Goal: Information Seeking & Learning: Learn about a topic

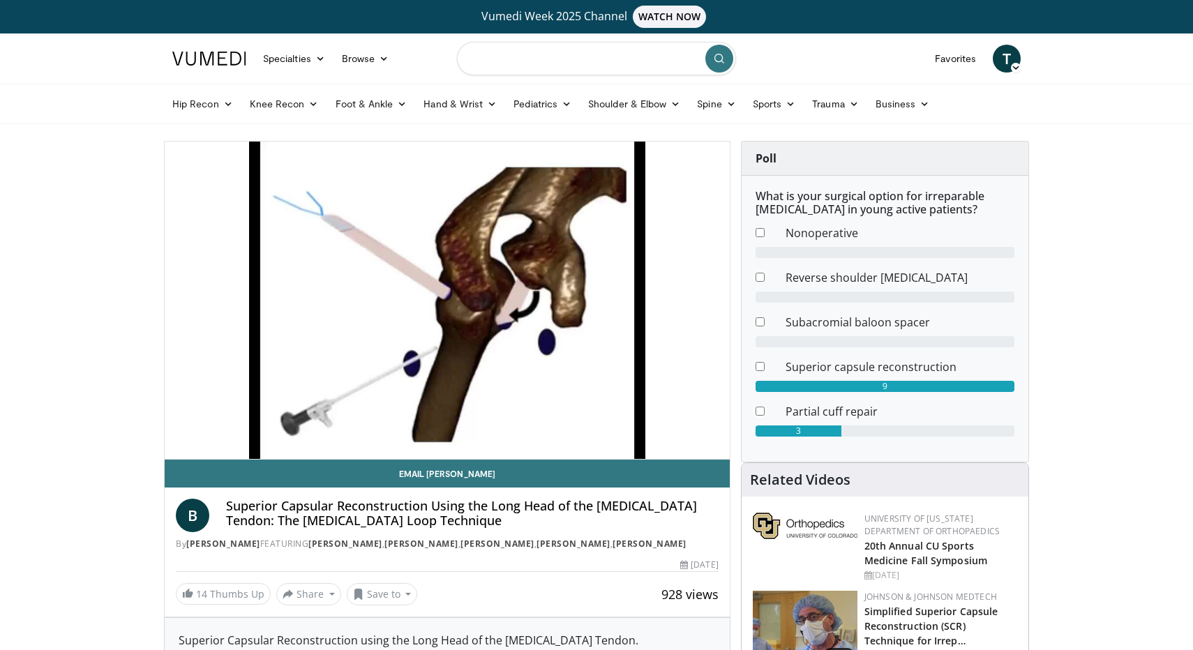
click at [539, 68] on input "Search topics, interventions" at bounding box center [596, 58] width 279 height 33
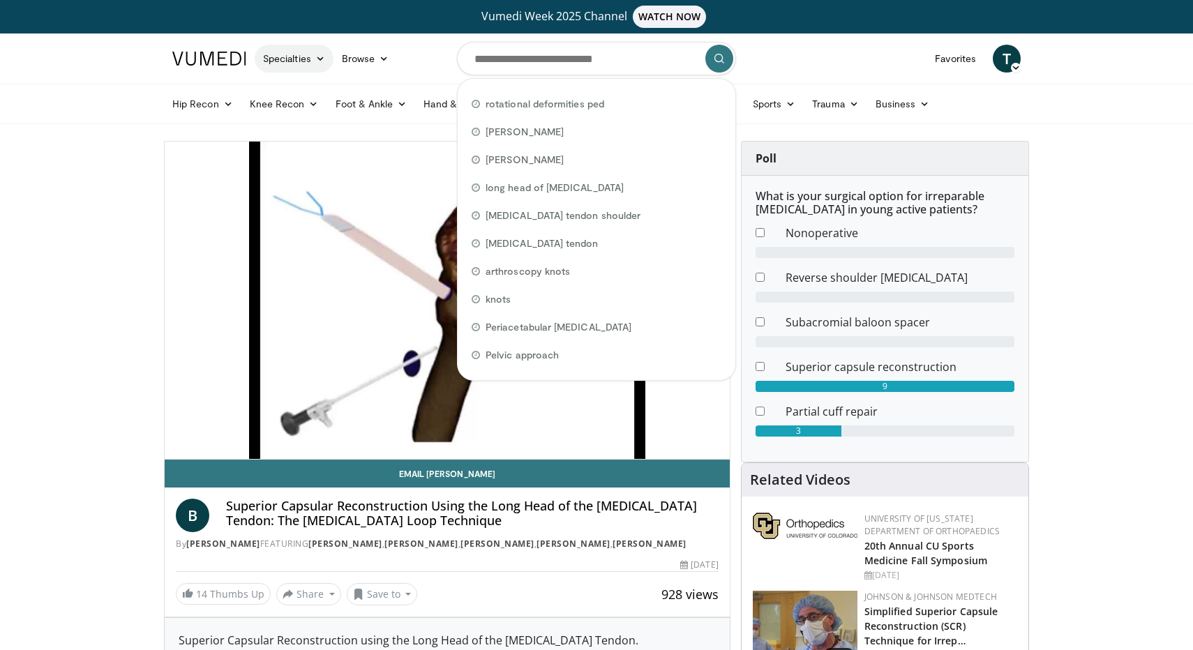
click at [314, 61] on link "Specialties" at bounding box center [294, 59] width 79 height 28
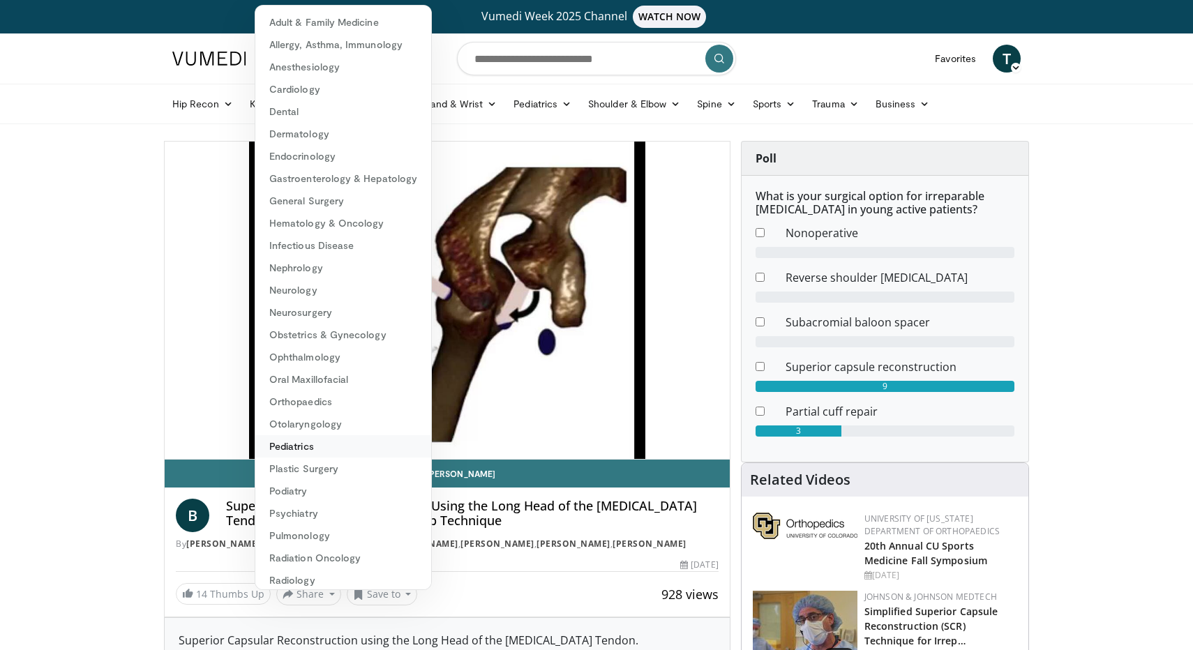
click at [298, 442] on link "Pediatrics" at bounding box center [343, 446] width 176 height 22
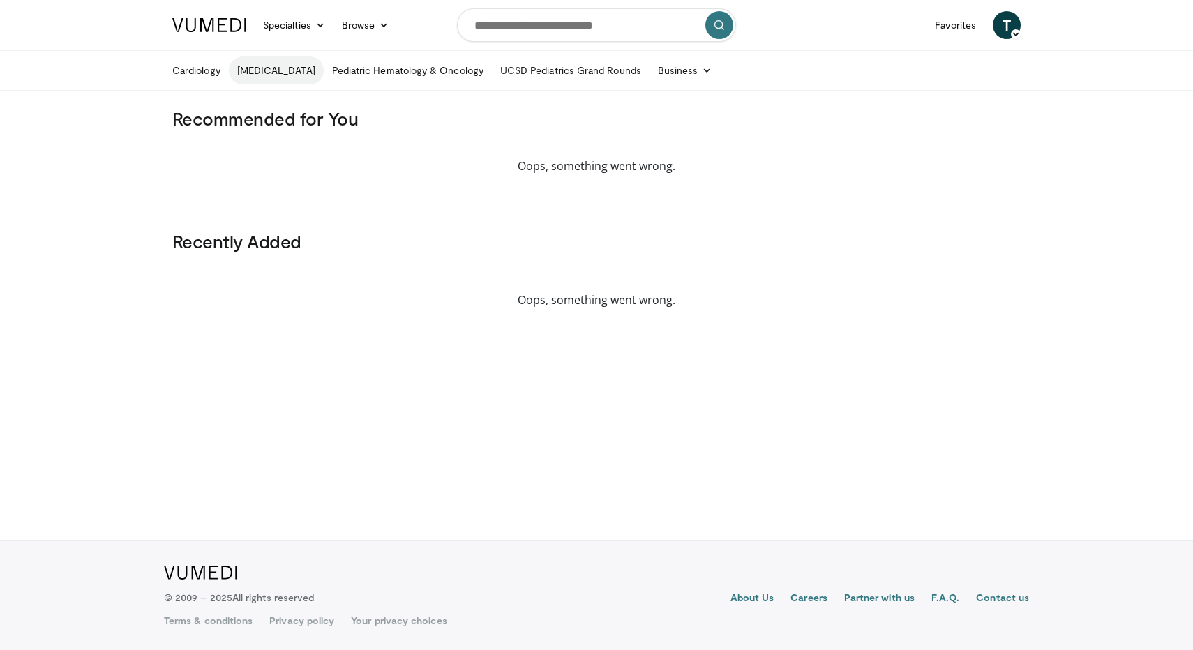
click at [295, 73] on link "Musculoskeletal" at bounding box center [276, 71] width 95 height 28
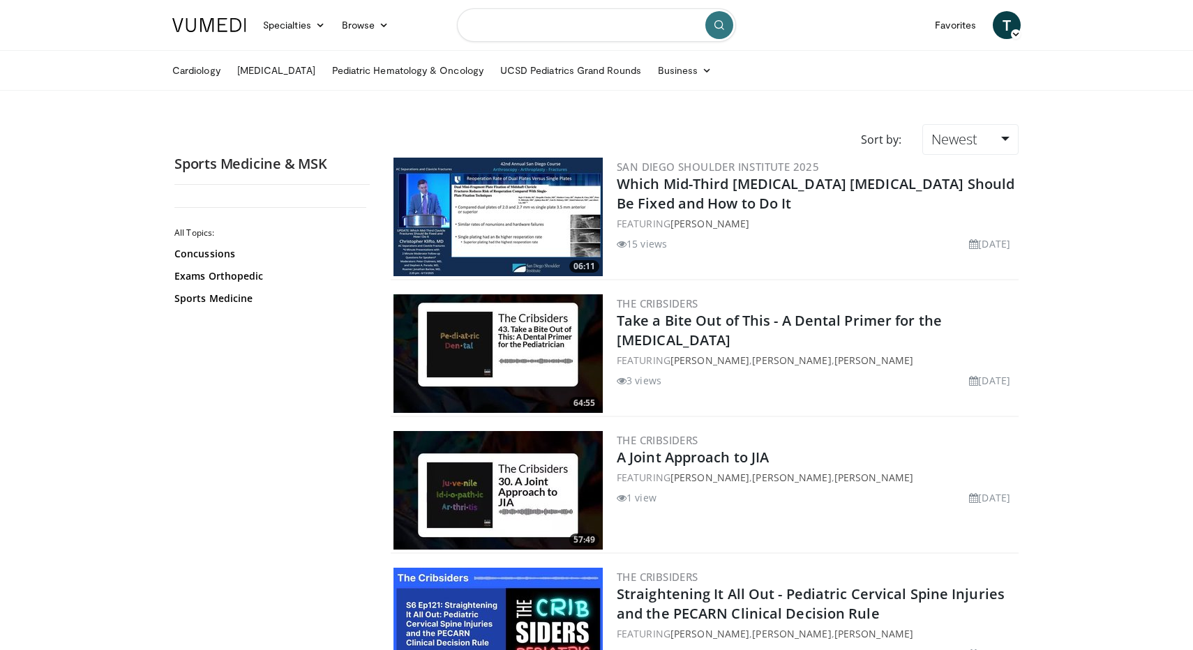
click at [508, 22] on input "Search topics, interventions" at bounding box center [596, 24] width 279 height 33
type input "**********"
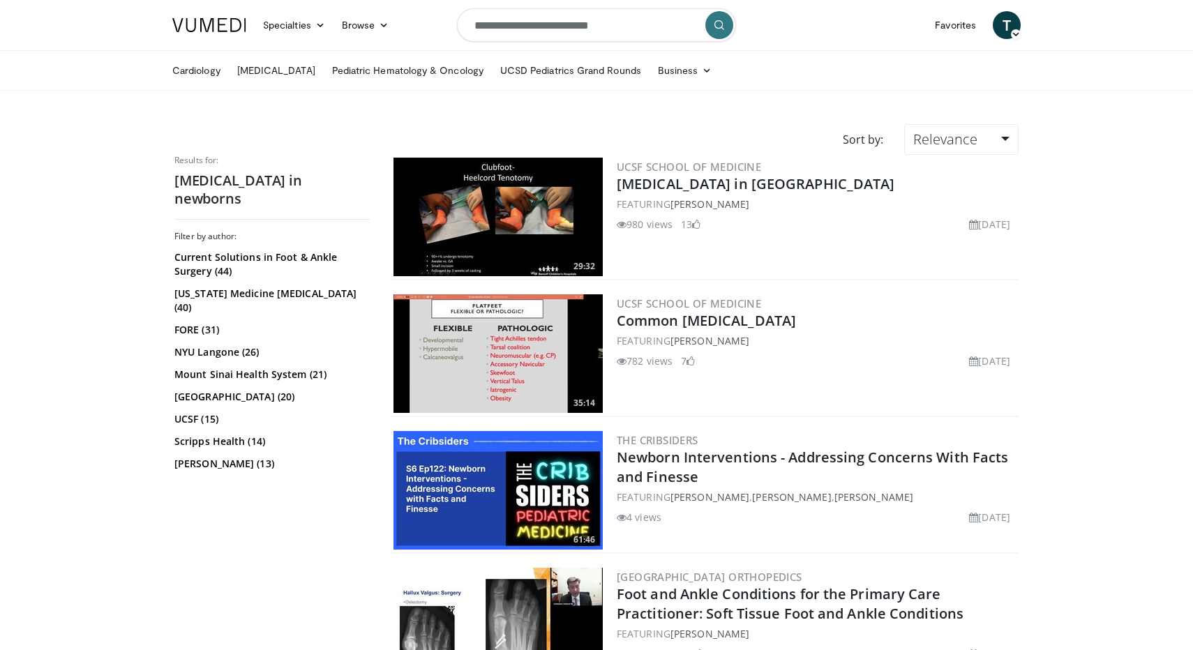
click at [488, 166] on img at bounding box center [498, 217] width 209 height 119
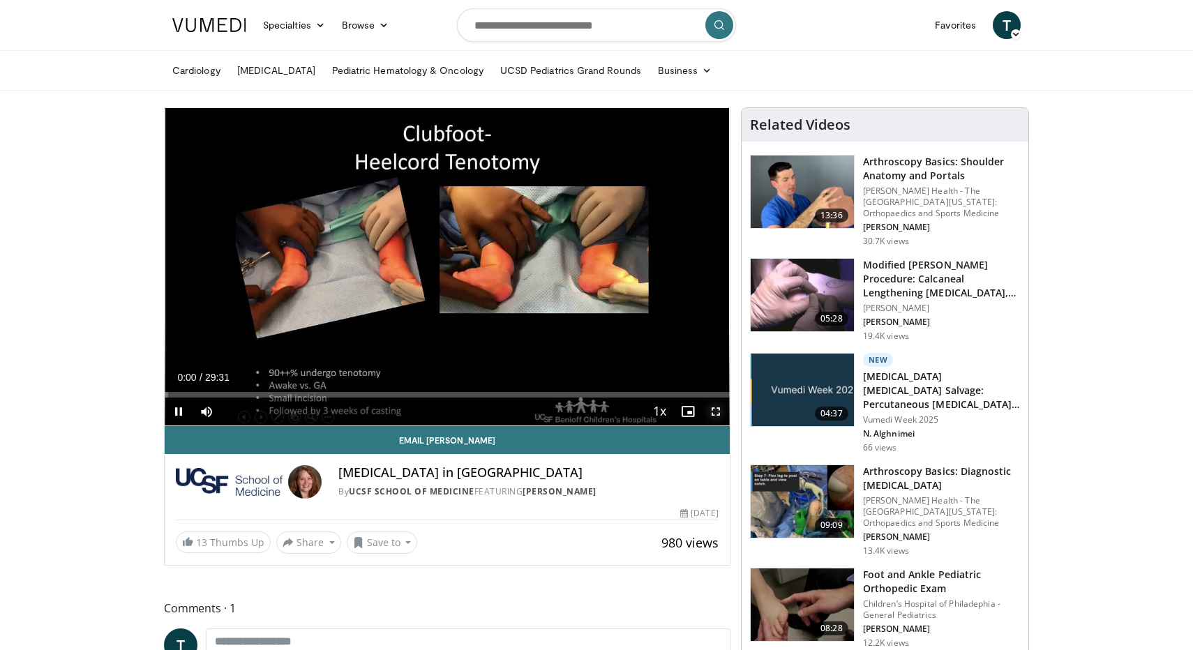
click at [713, 412] on span "Video Player" at bounding box center [716, 412] width 28 height 28
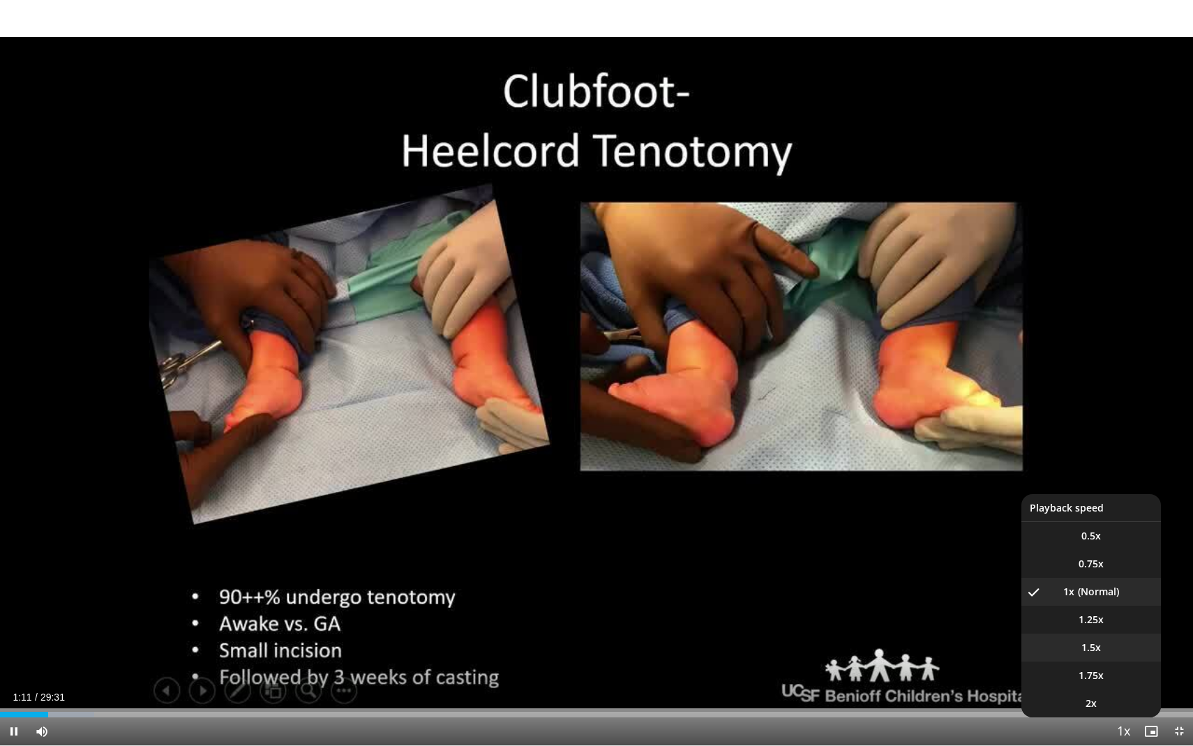
click at [1107, 645] on li "1.5x" at bounding box center [1092, 648] width 140 height 28
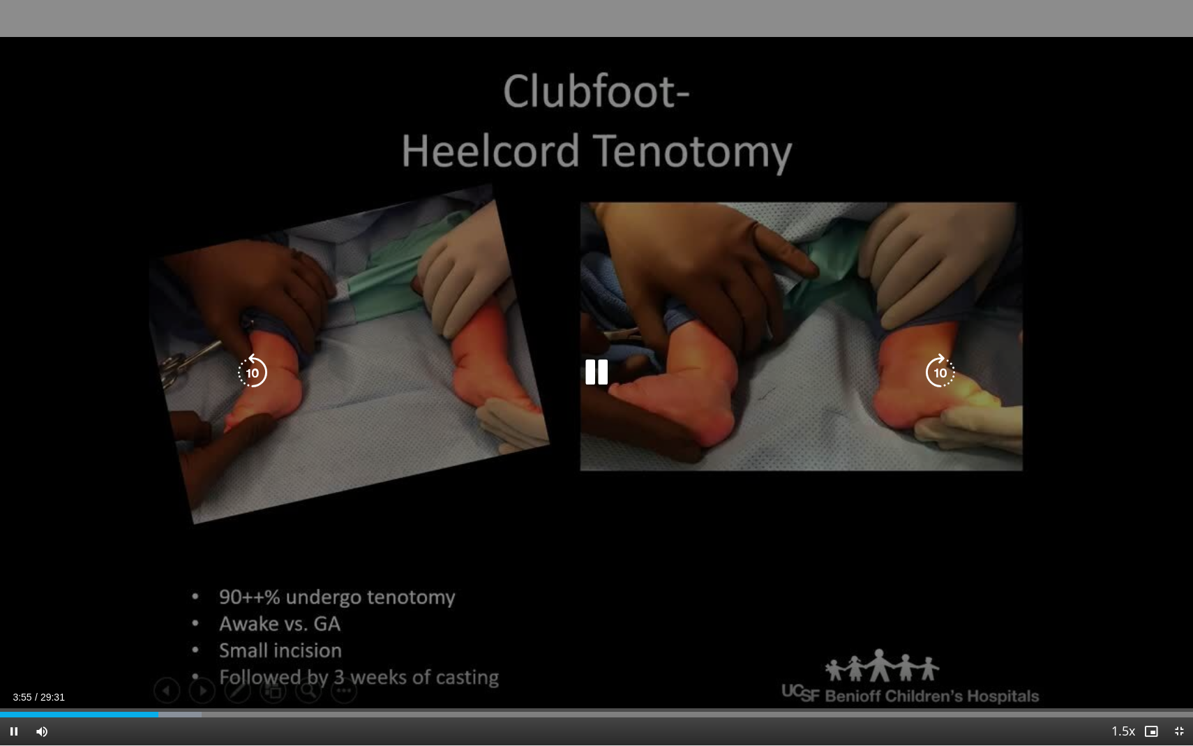
click at [989, 487] on div "20 seconds Tap to unmute" at bounding box center [596, 372] width 1193 height 745
click at [939, 442] on div "20 seconds Tap to unmute" at bounding box center [596, 372] width 1193 height 745
click at [966, 532] on div "20 seconds Tap to unmute" at bounding box center [596, 372] width 1193 height 745
click at [883, 532] on div "20 seconds Tap to unmute" at bounding box center [596, 372] width 1193 height 745
click at [1033, 374] on div "20 seconds Tap to unmute" at bounding box center [596, 372] width 1193 height 745
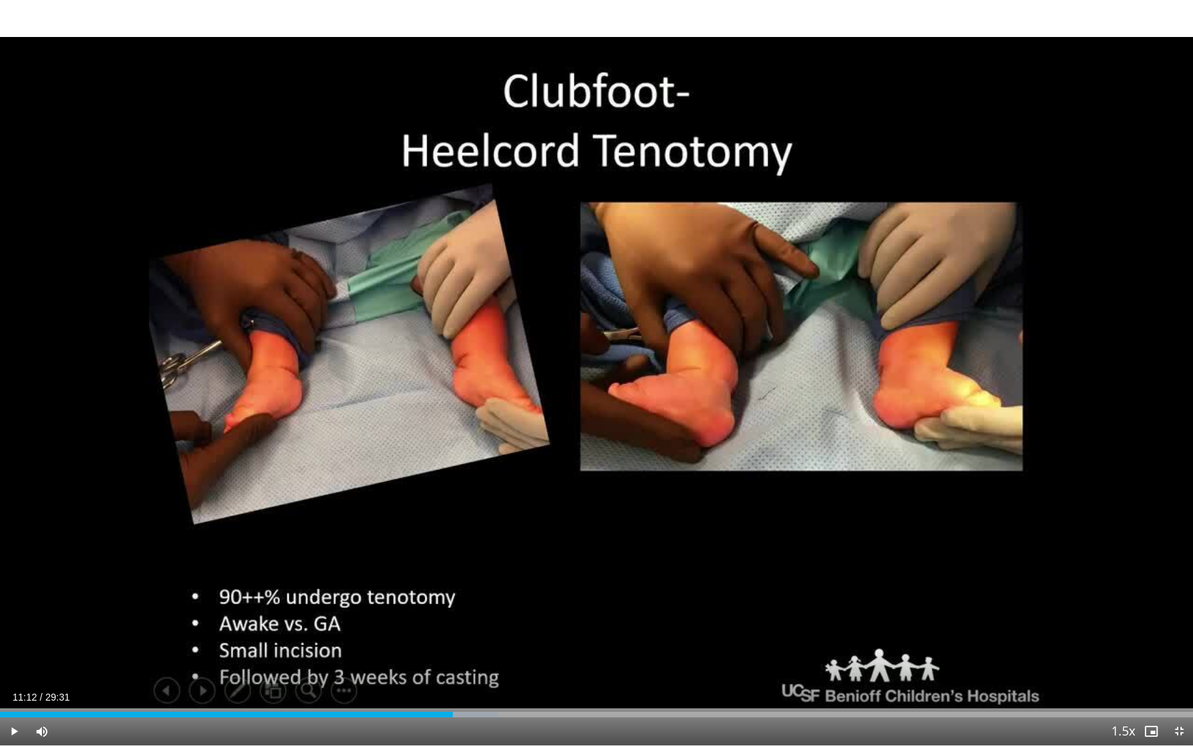
click at [1033, 374] on div "20 seconds Tap to unmute" at bounding box center [596, 372] width 1193 height 745
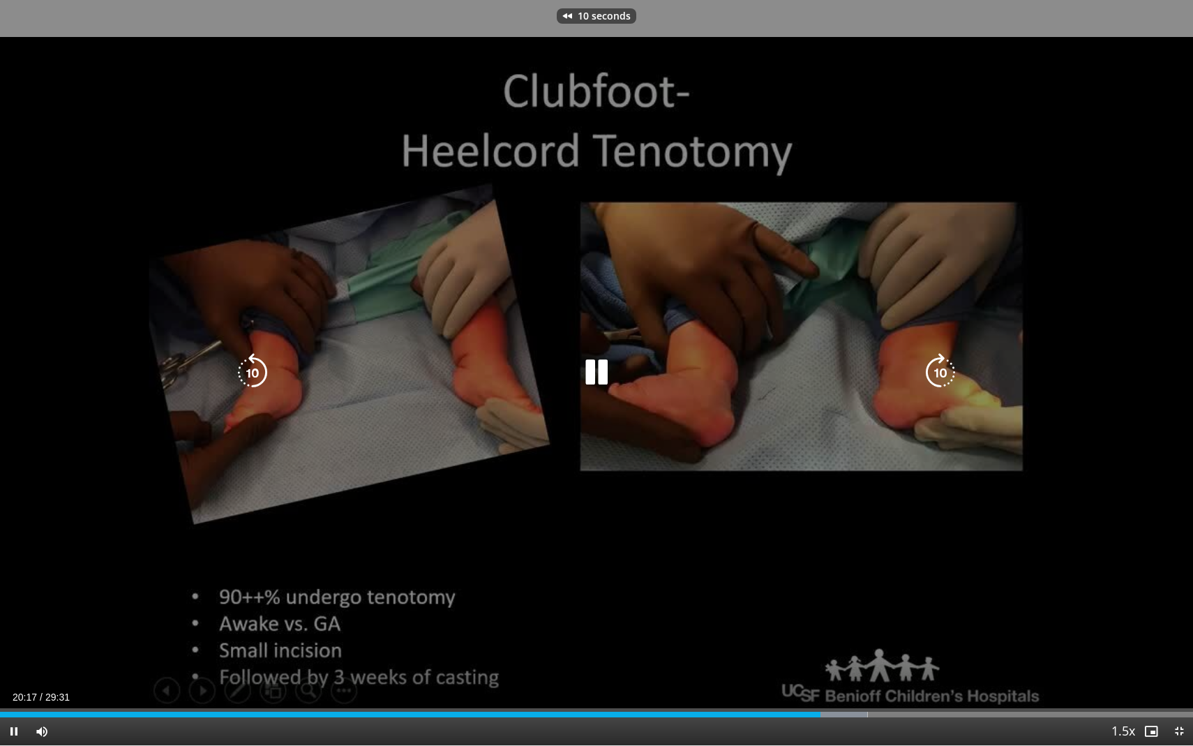
click at [550, 504] on div "10 seconds Tap to unmute" at bounding box center [596, 372] width 1193 height 745
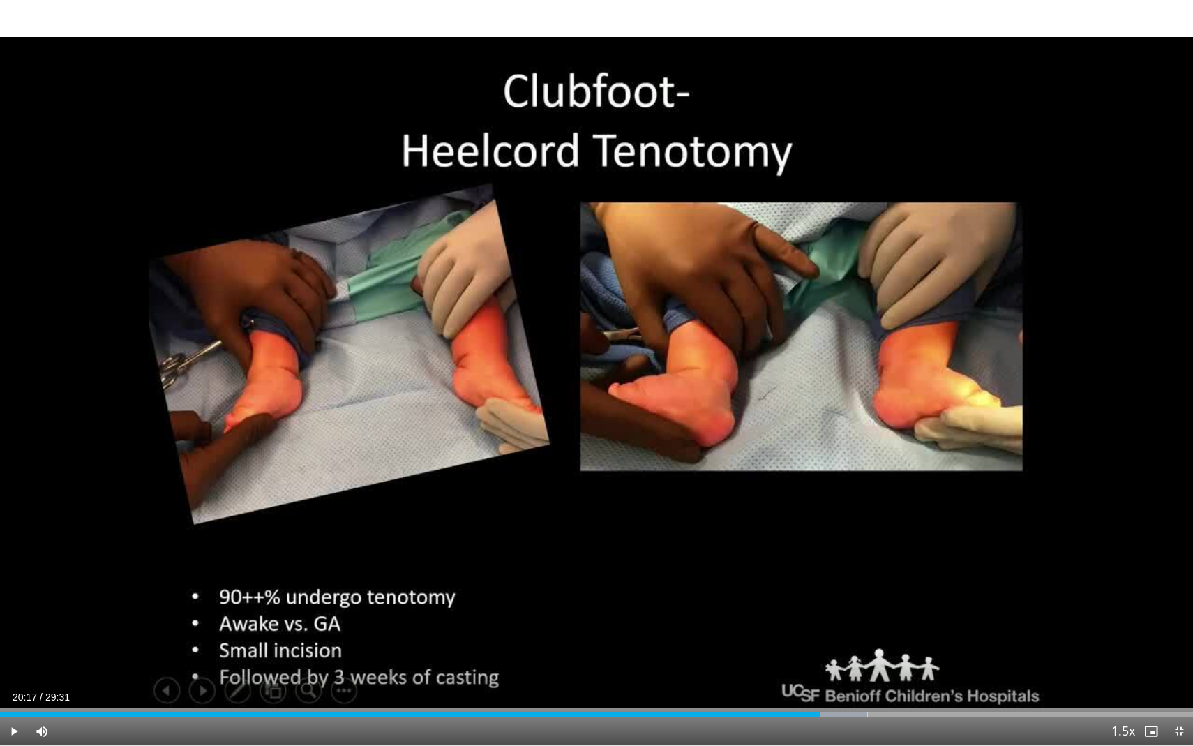
click at [486, 380] on div "10 seconds Tap to unmute" at bounding box center [596, 372] width 1193 height 745
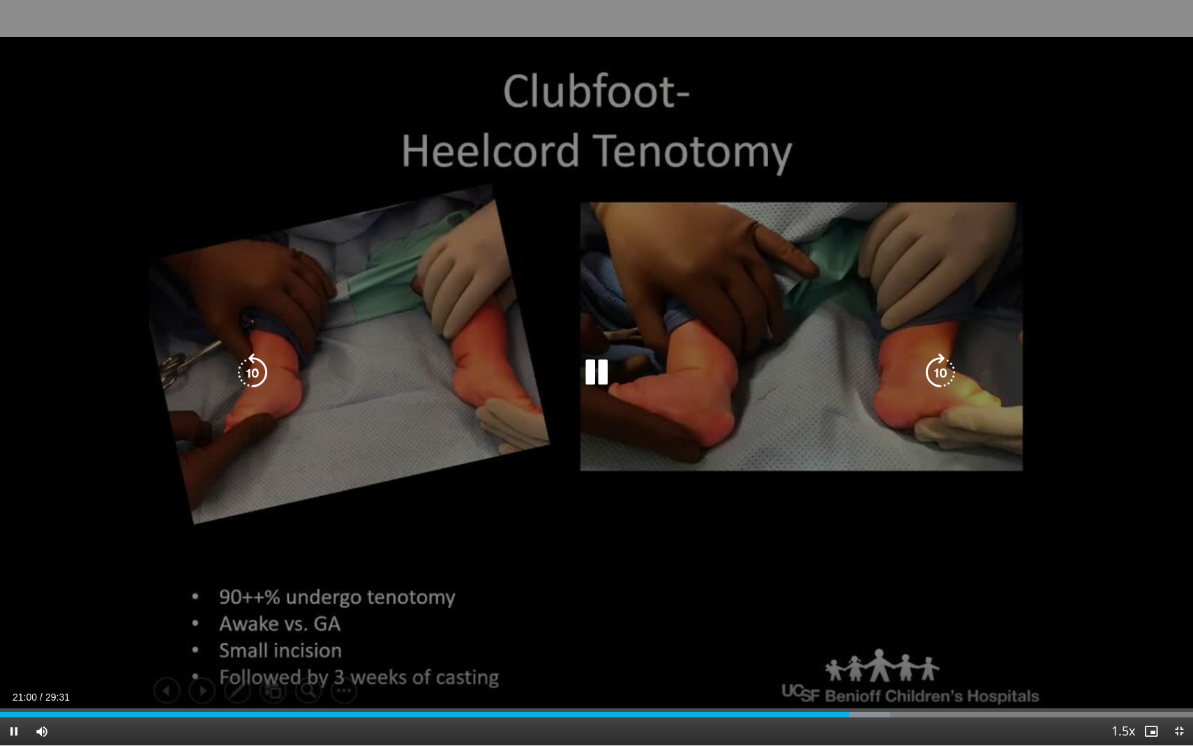
click at [1029, 336] on div "10 seconds Tap to unmute" at bounding box center [596, 372] width 1193 height 745
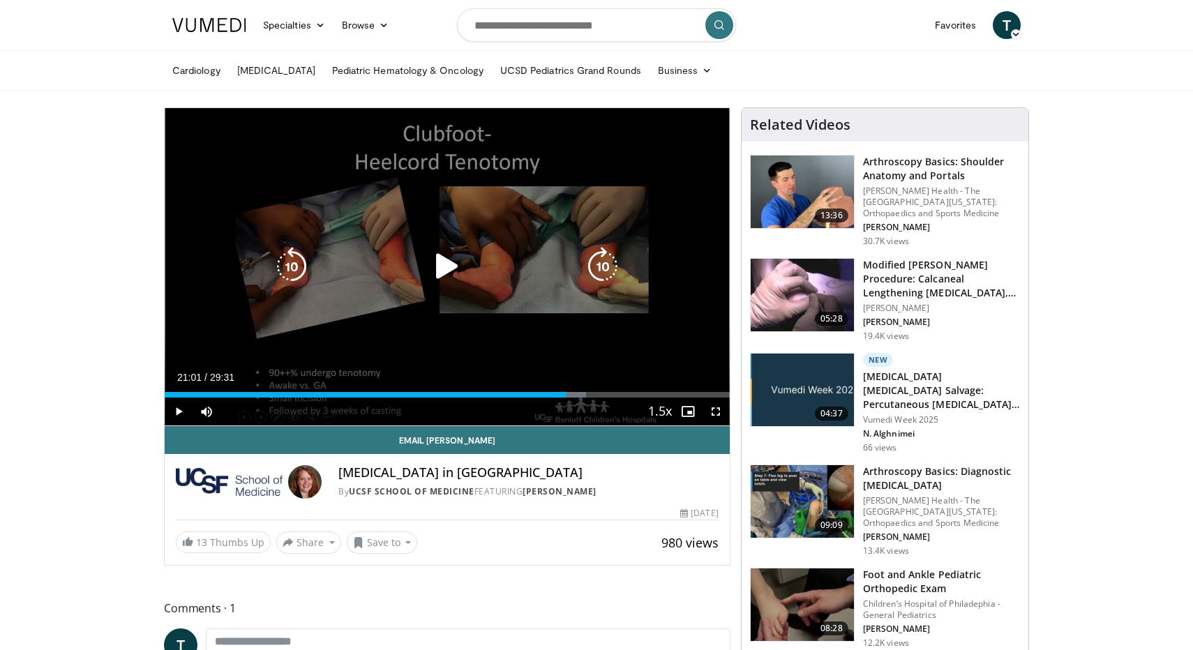
click at [489, 290] on div "10 seconds Tap to unmute" at bounding box center [447, 266] width 565 height 317
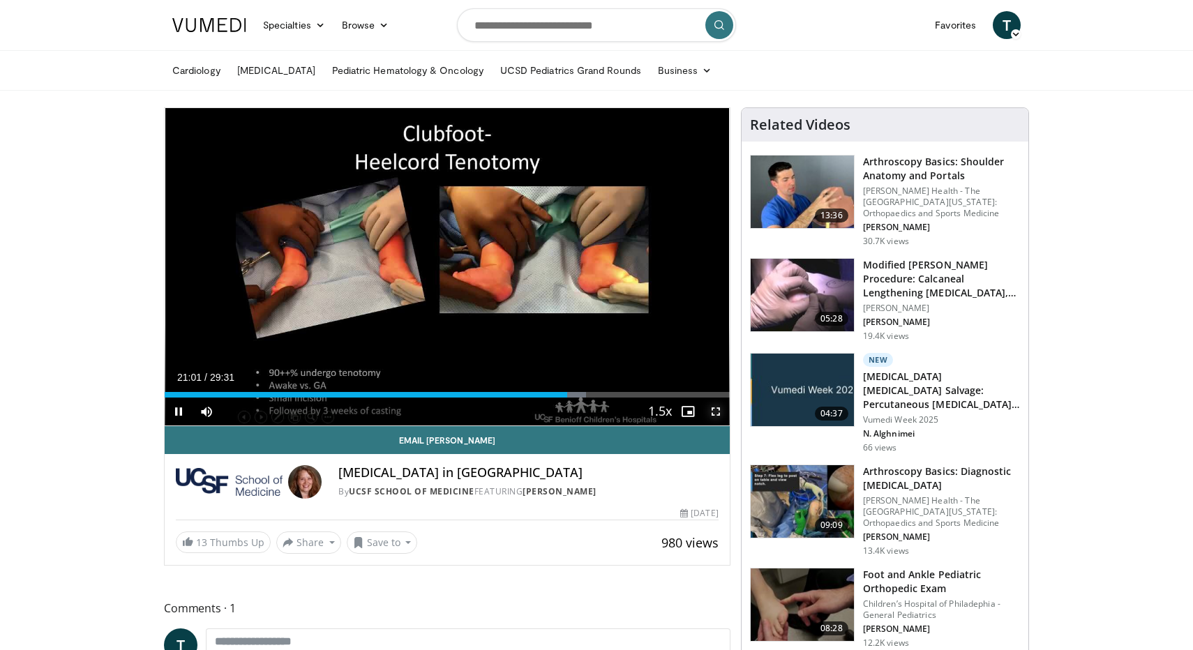
click at [715, 414] on span "Video Player" at bounding box center [716, 412] width 28 height 28
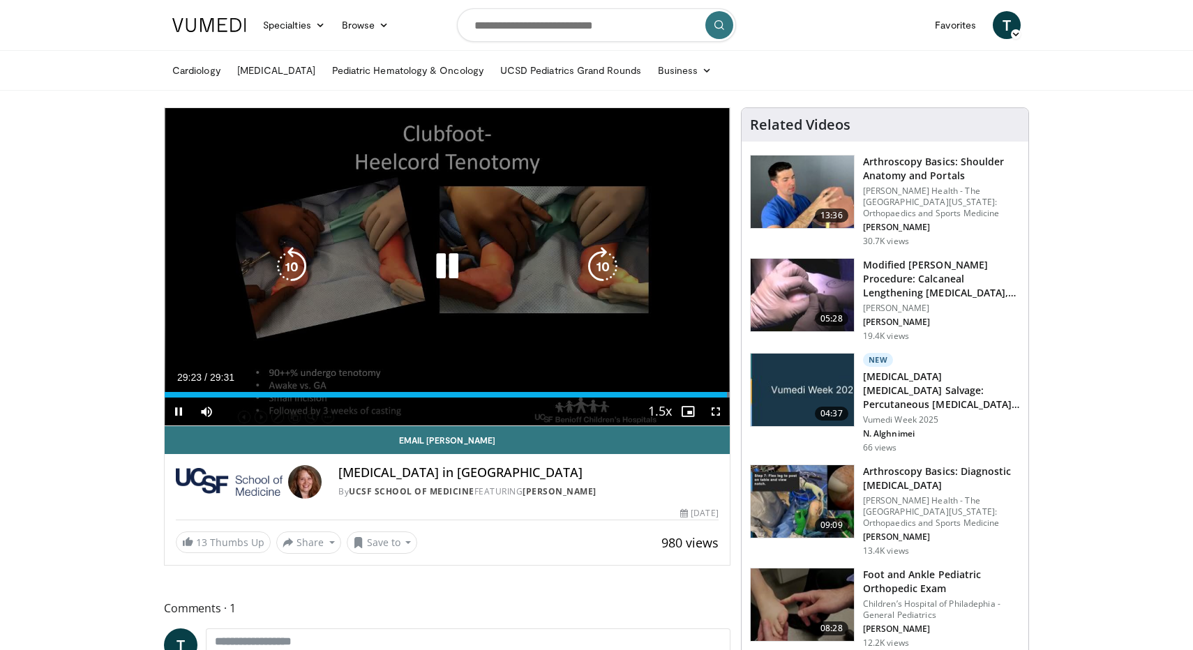
click at [551, 332] on div "10 seconds Tap to unmute" at bounding box center [447, 266] width 565 height 317
